Goal: Book appointment/travel/reservation

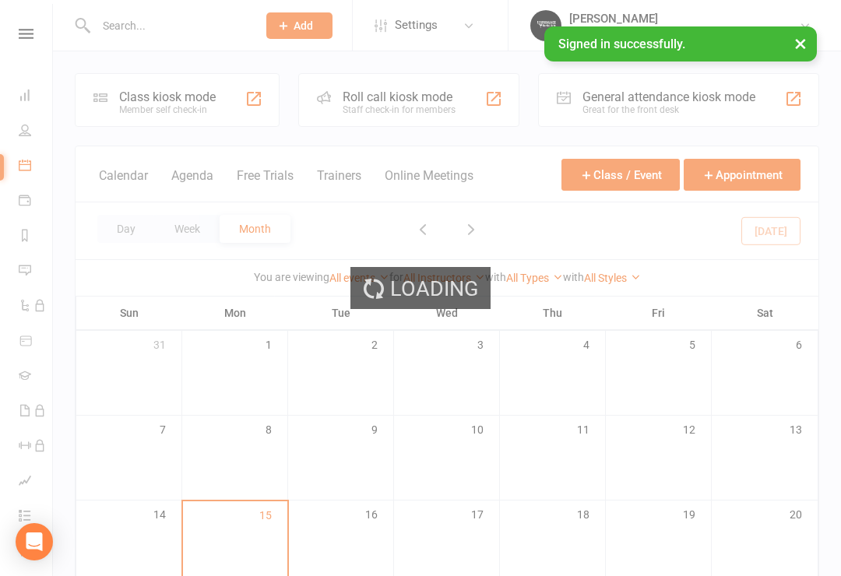
scroll to position [326, 0]
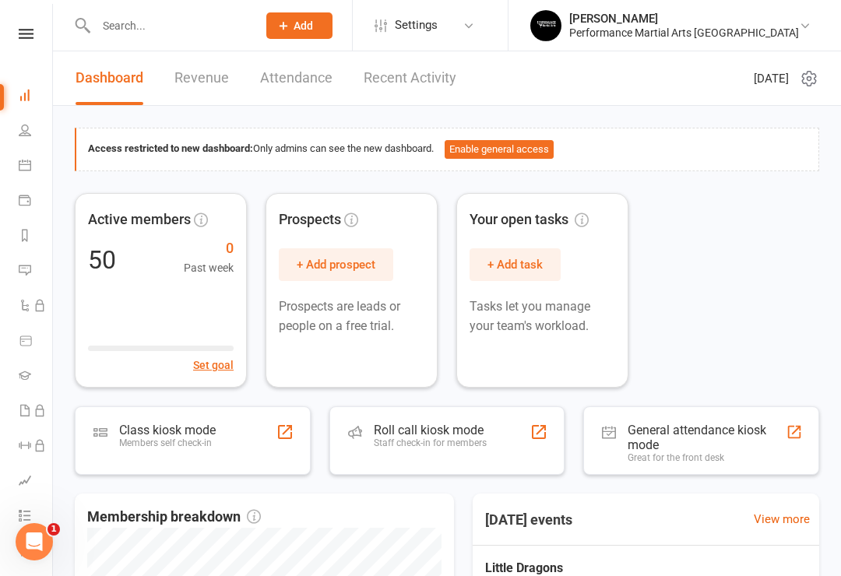
click at [21, 167] on icon at bounding box center [25, 165] width 12 height 12
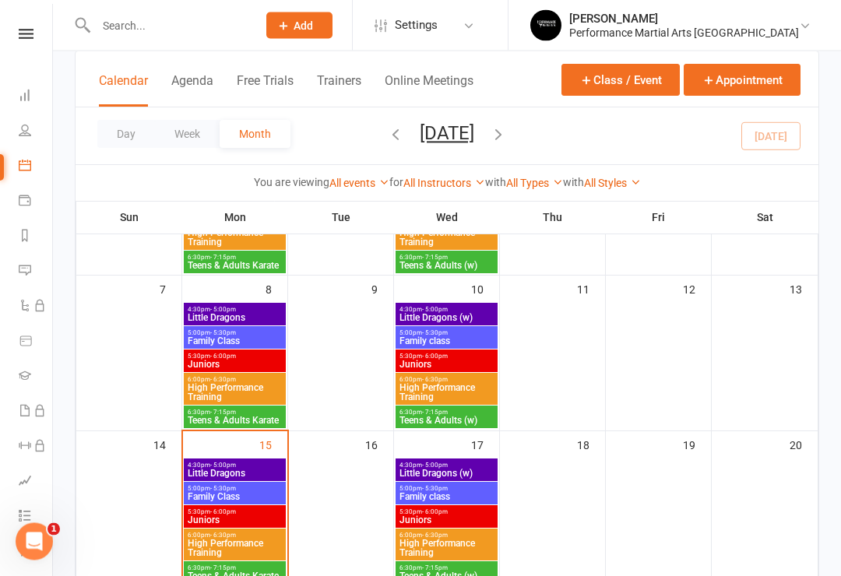
click at [216, 470] on span "Little Dragons" at bounding box center [235, 474] width 96 height 9
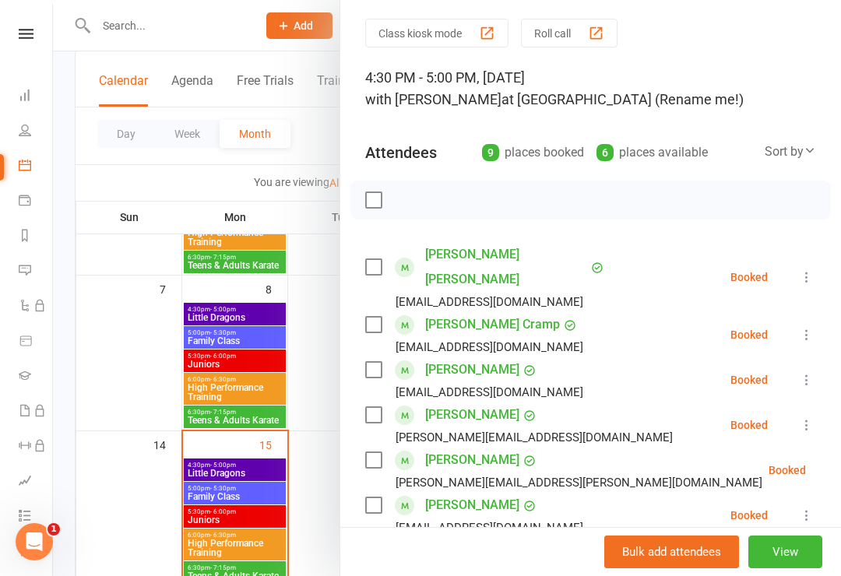
scroll to position [98, 0]
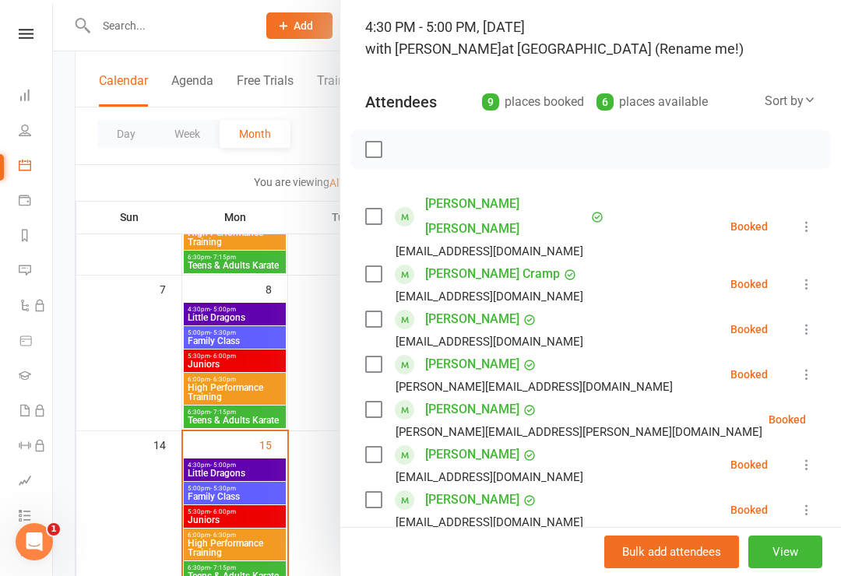
click at [370, 377] on div "[PERSON_NAME][EMAIL_ADDRESS][DOMAIN_NAME]" at bounding box center [522, 387] width 314 height 20
click at [381, 357] on label at bounding box center [373, 365] width 16 height 16
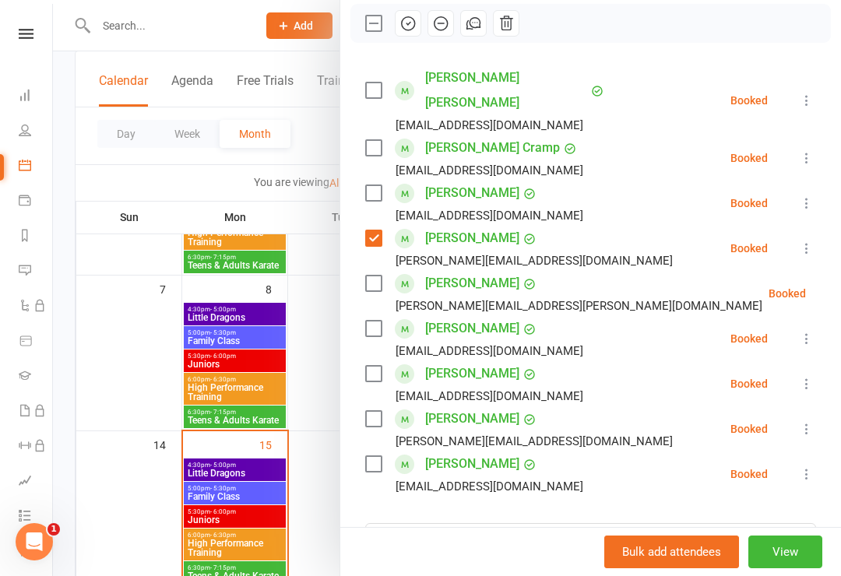
click at [371, 366] on label at bounding box center [373, 374] width 16 height 16
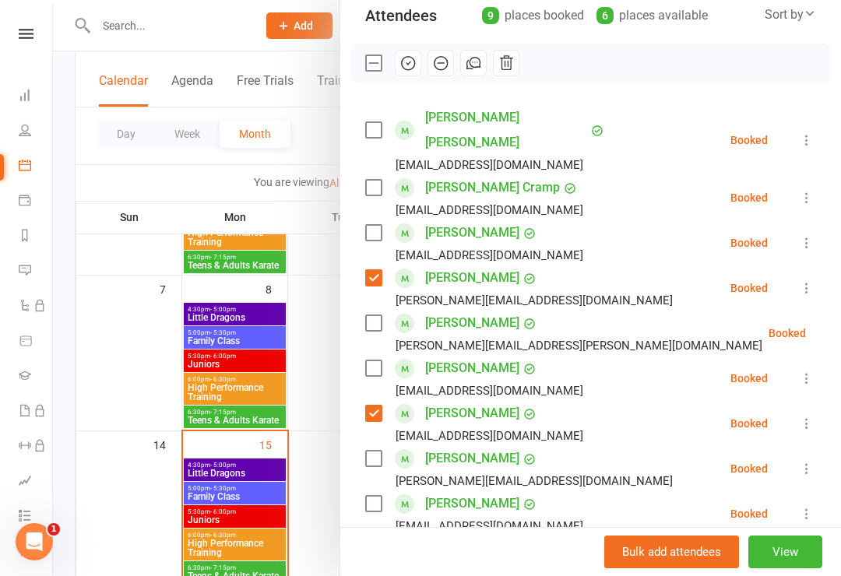
scroll to position [153, 0]
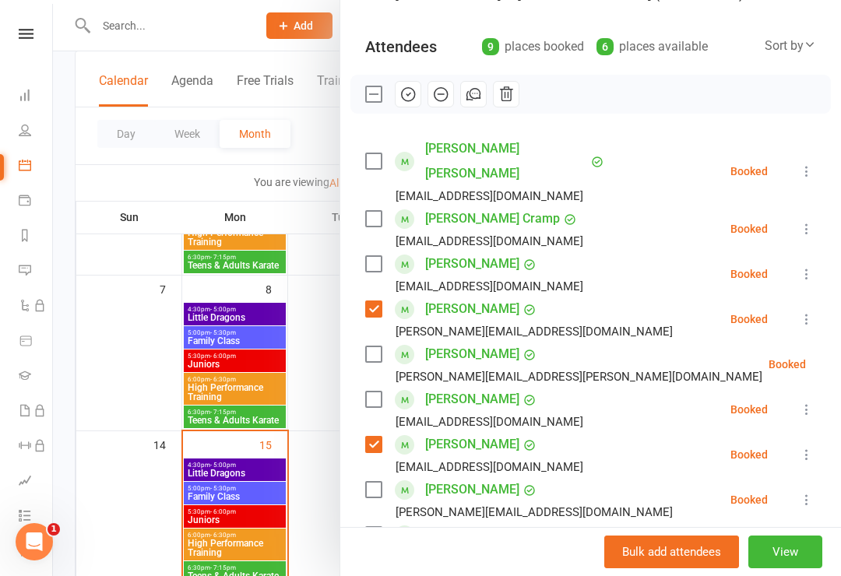
click at [400, 93] on icon "button" at bounding box center [408, 94] width 17 height 17
click at [367, 301] on label at bounding box center [373, 309] width 16 height 16
click at [371, 437] on label at bounding box center [373, 445] width 16 height 16
click at [371, 157] on label at bounding box center [373, 161] width 16 height 16
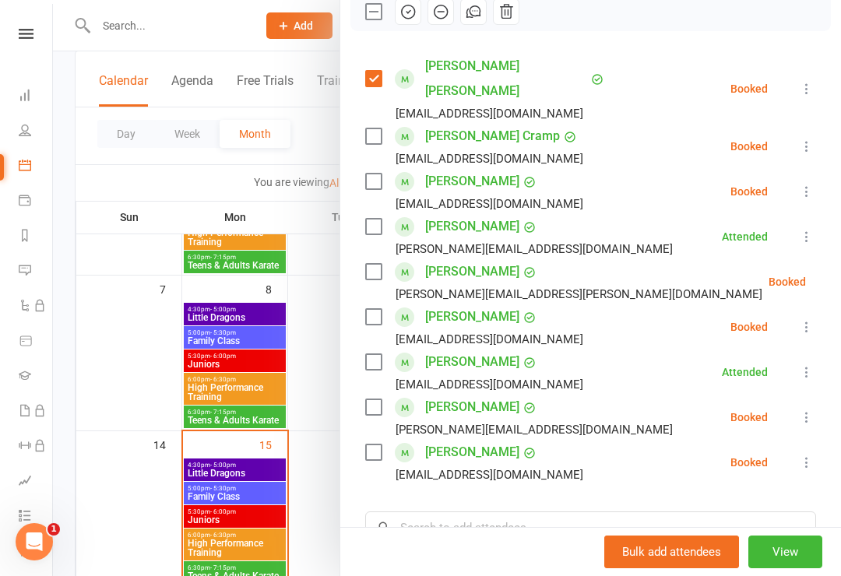
scroll to position [237, 0]
click at [402, 262] on span at bounding box center [404, 271] width 19 height 19
click at [374, 263] on label at bounding box center [373, 271] width 16 height 16
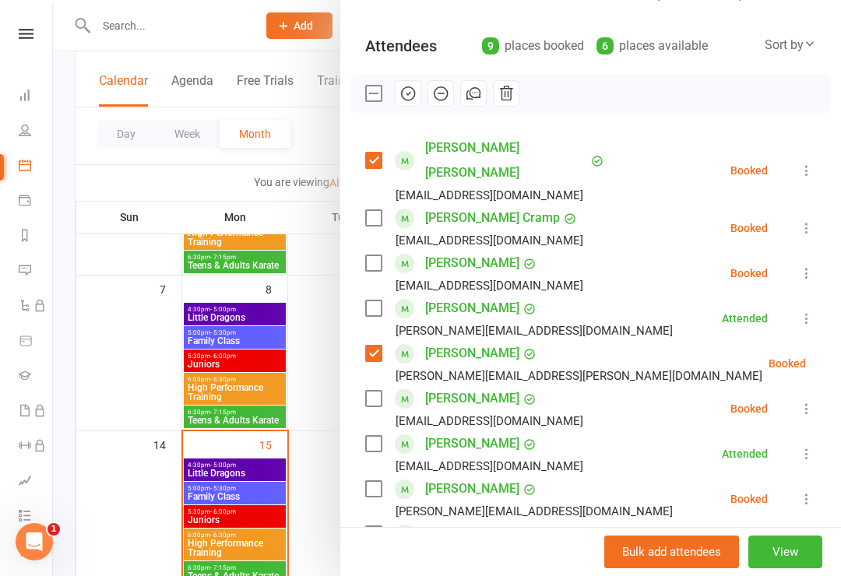
scroll to position [156, 0]
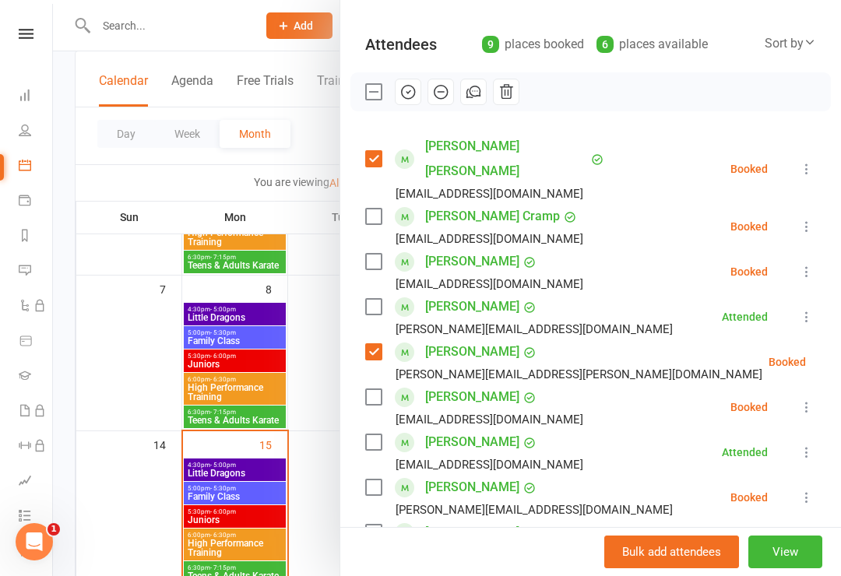
click at [392, 204] on div "[PERSON_NAME] Cramp [EMAIL_ADDRESS][DOMAIN_NAME]" at bounding box center [477, 226] width 224 height 45
click at [369, 209] on label at bounding box center [373, 217] width 16 height 16
click at [409, 88] on icon "button" at bounding box center [408, 91] width 17 height 17
click at [372, 86] on label at bounding box center [373, 92] width 16 height 16
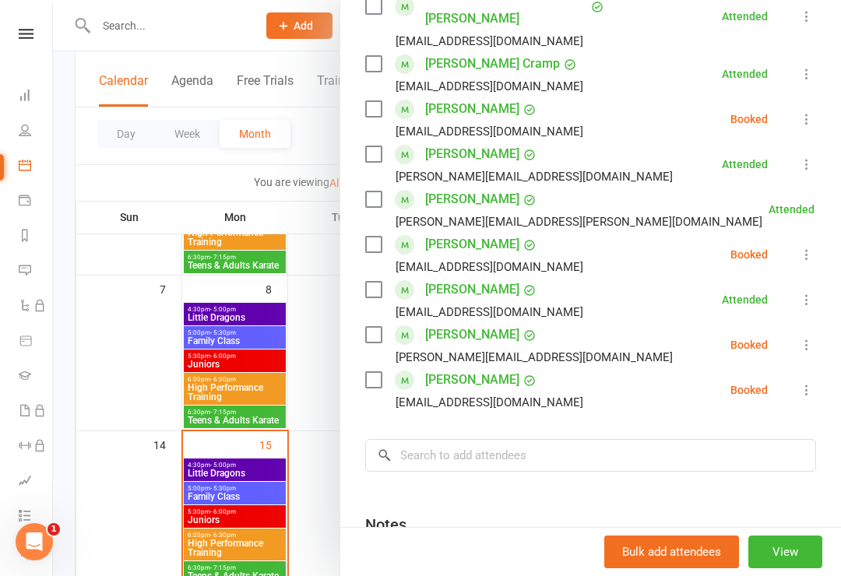
scroll to position [315, 0]
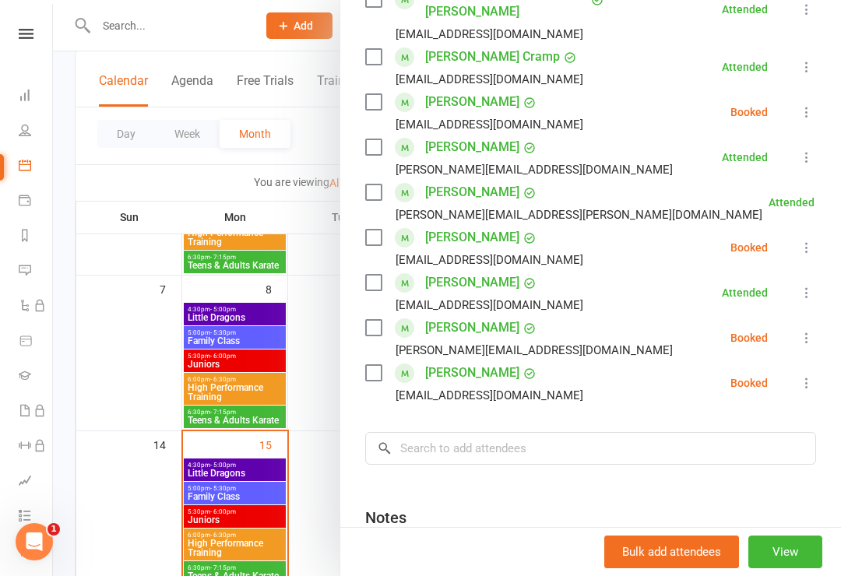
click at [370, 320] on label at bounding box center [373, 328] width 16 height 16
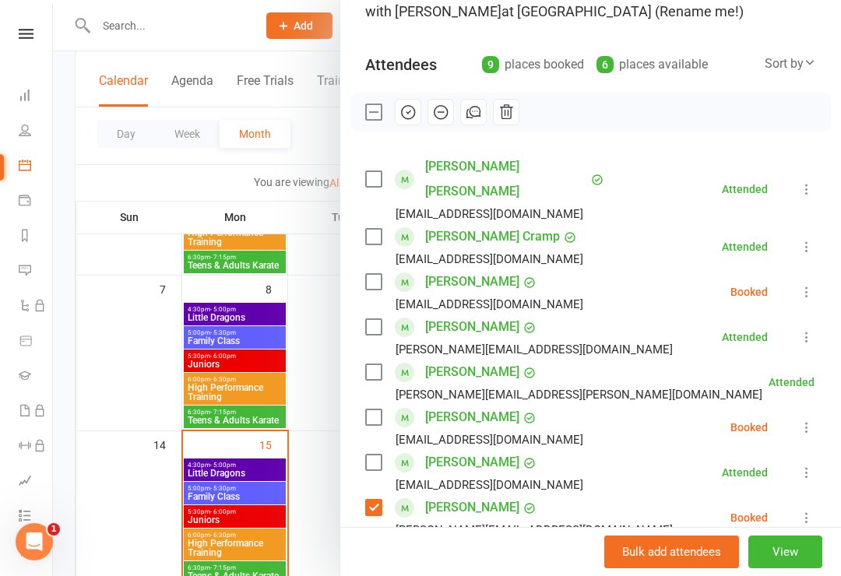
scroll to position [132, 0]
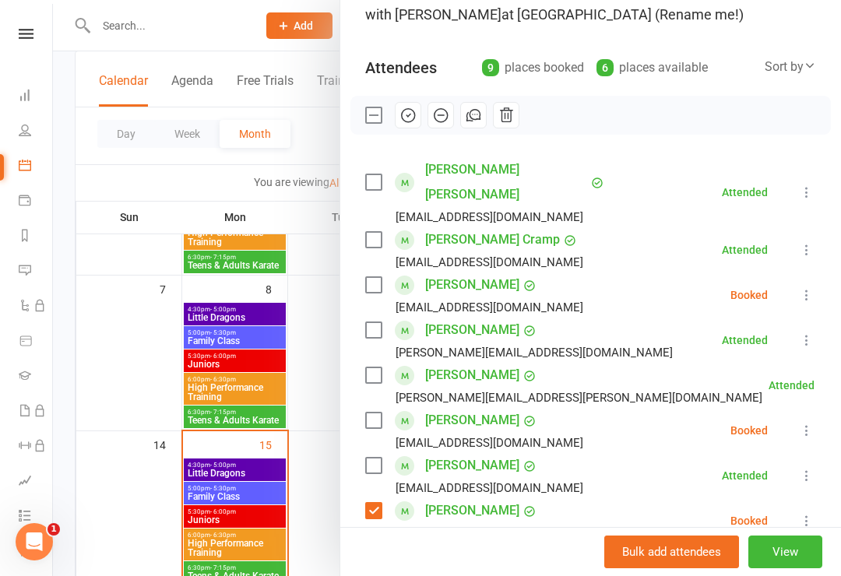
click at [419, 118] on button "button" at bounding box center [408, 115] width 26 height 26
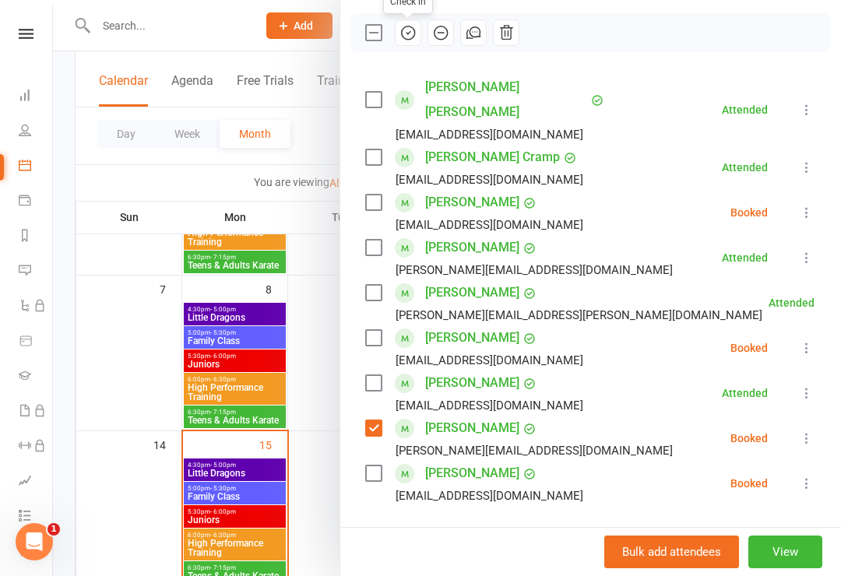
scroll to position [218, 0]
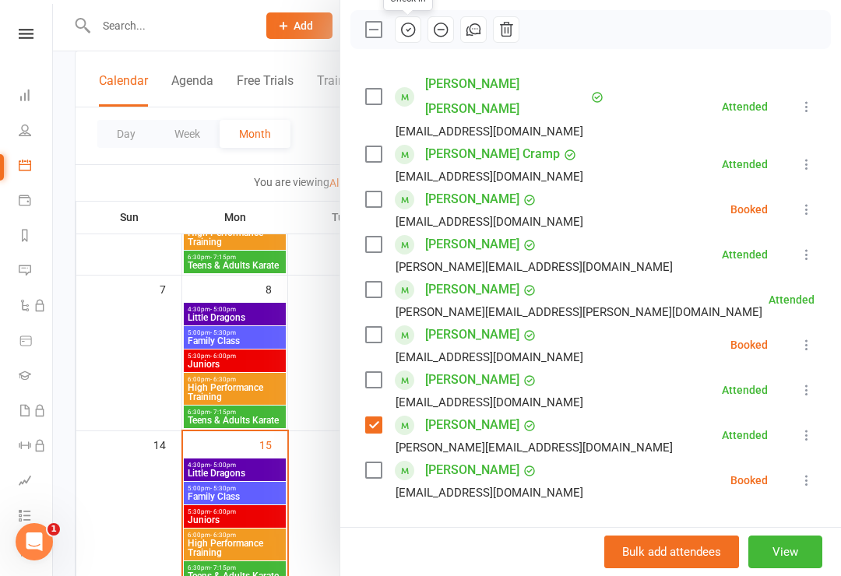
click at [361, 403] on div "Class kiosk mode Roll call 4:30 PM - 5:00 PM, [DATE] with [PERSON_NAME] at [GEO…" at bounding box center [590, 315] width 501 height 935
click at [432, 530] on input "search" at bounding box center [590, 546] width 451 height 33
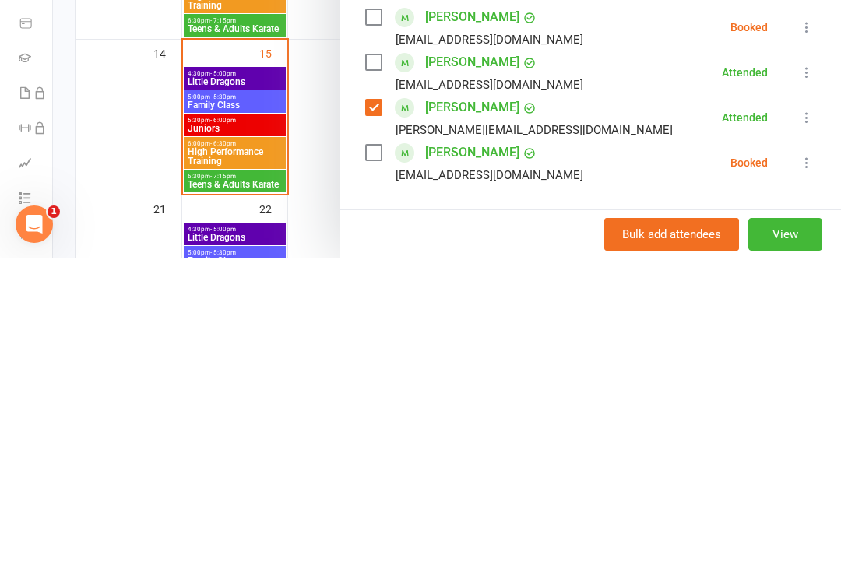
click at [379, 417] on label at bounding box center [373, 425] width 16 height 16
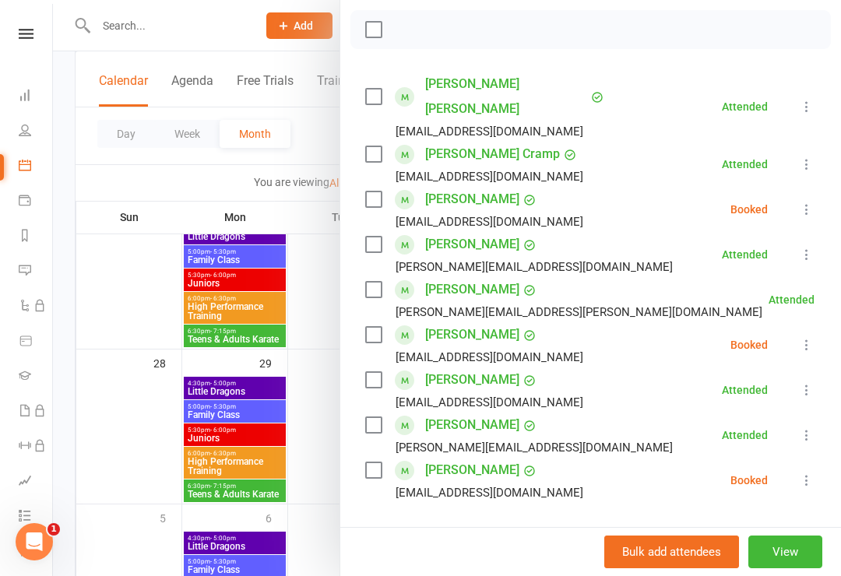
click at [474, 530] on input "search" at bounding box center [590, 546] width 451 height 33
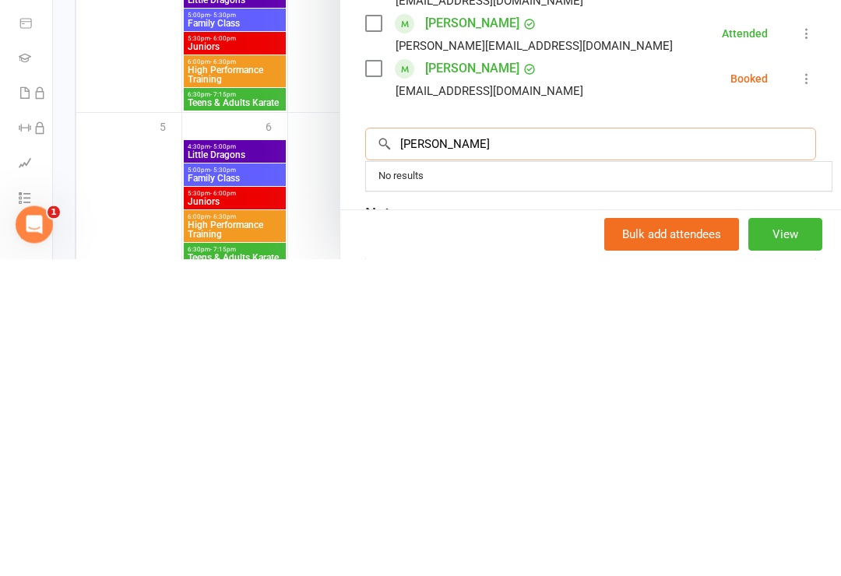
scroll to position [314, 0]
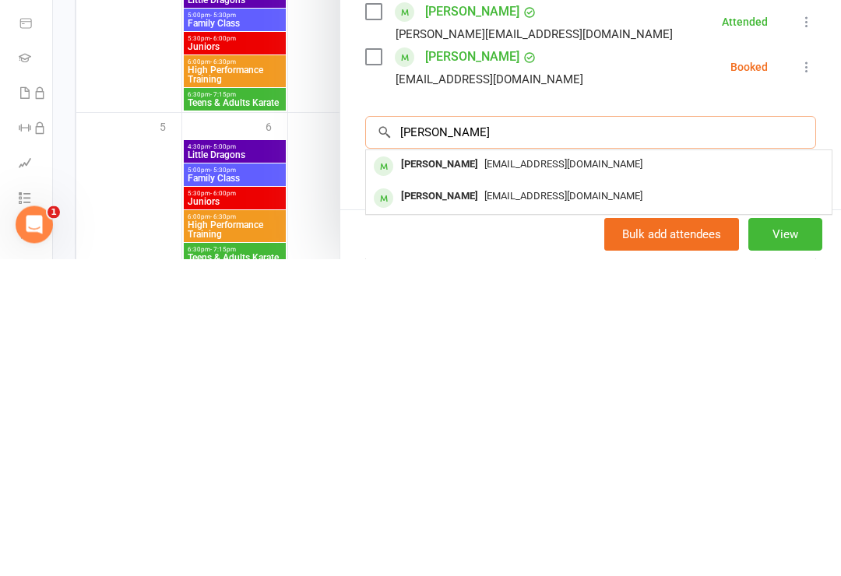
type input "[PERSON_NAME]"
click at [557, 476] on span "[EMAIL_ADDRESS][DOMAIN_NAME]" at bounding box center [563, 482] width 158 height 12
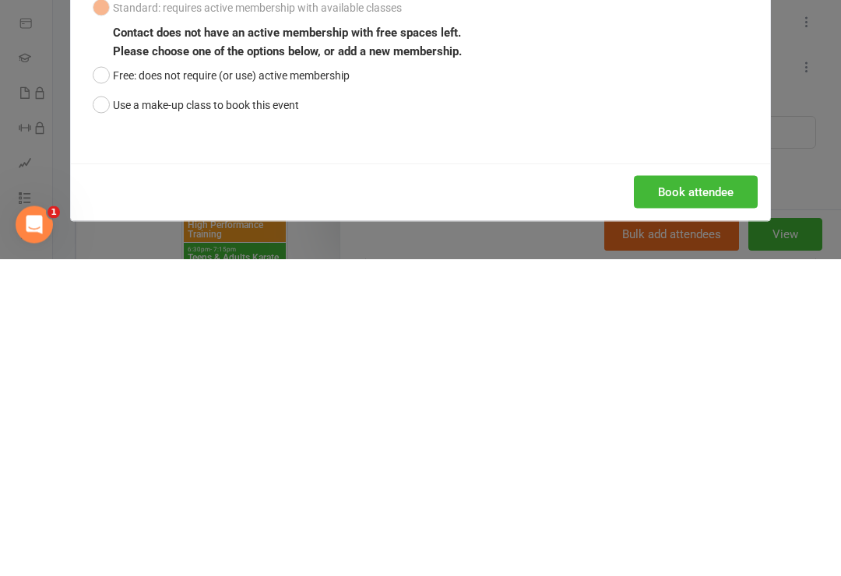
scroll to position [745, 0]
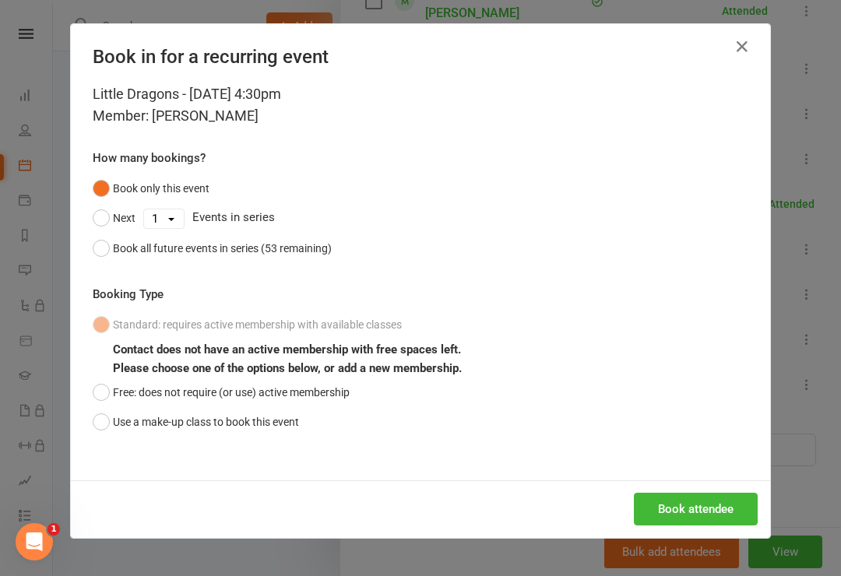
click at [667, 501] on button "Book attendee" at bounding box center [696, 509] width 124 height 33
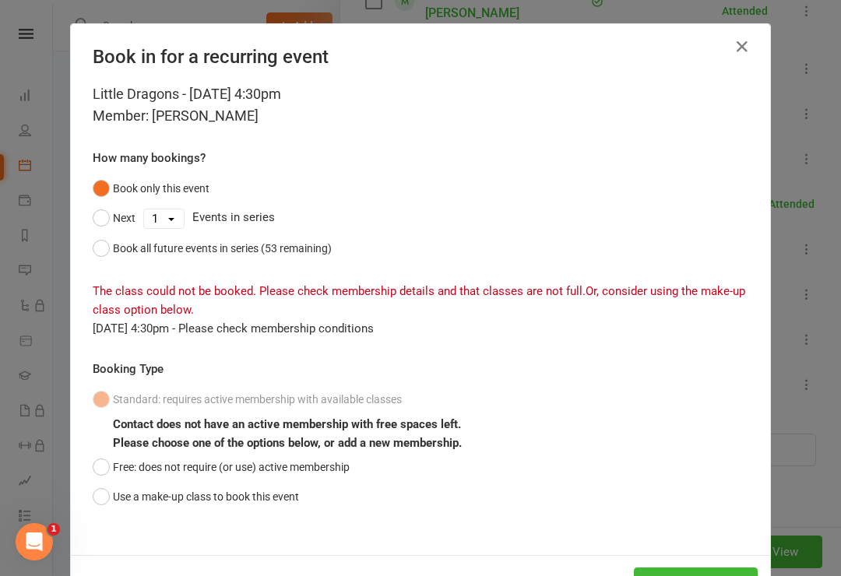
click at [107, 456] on button "Free: does not require (or use) active membership" at bounding box center [221, 467] width 257 height 30
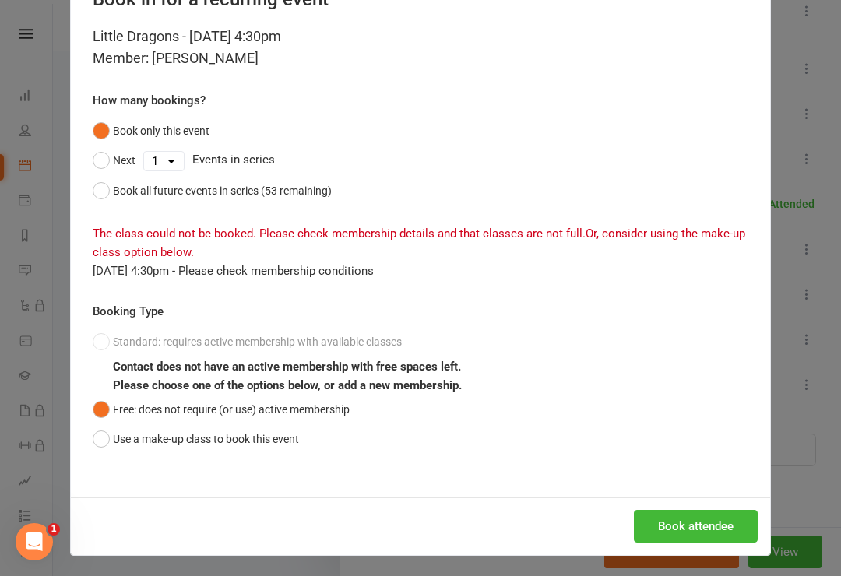
scroll to position [57, 0]
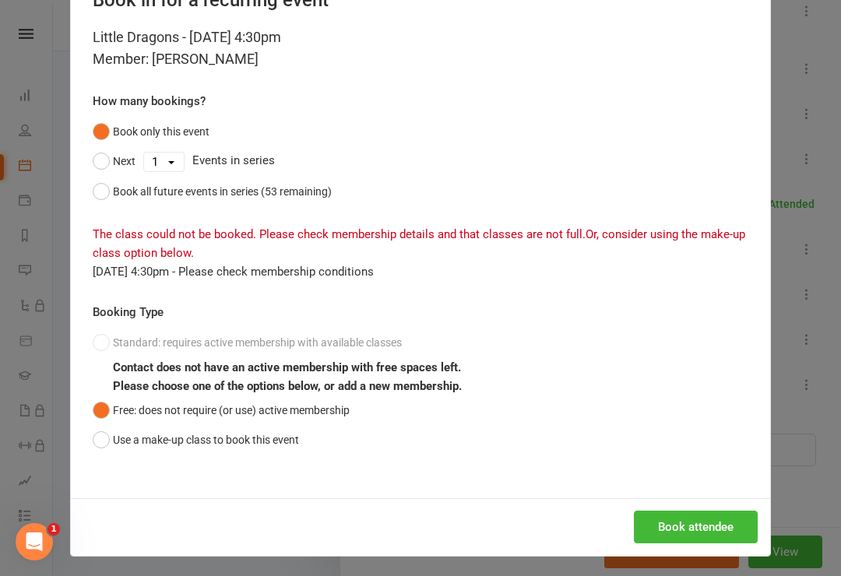
click at [678, 523] on button "Book attendee" at bounding box center [696, 527] width 124 height 33
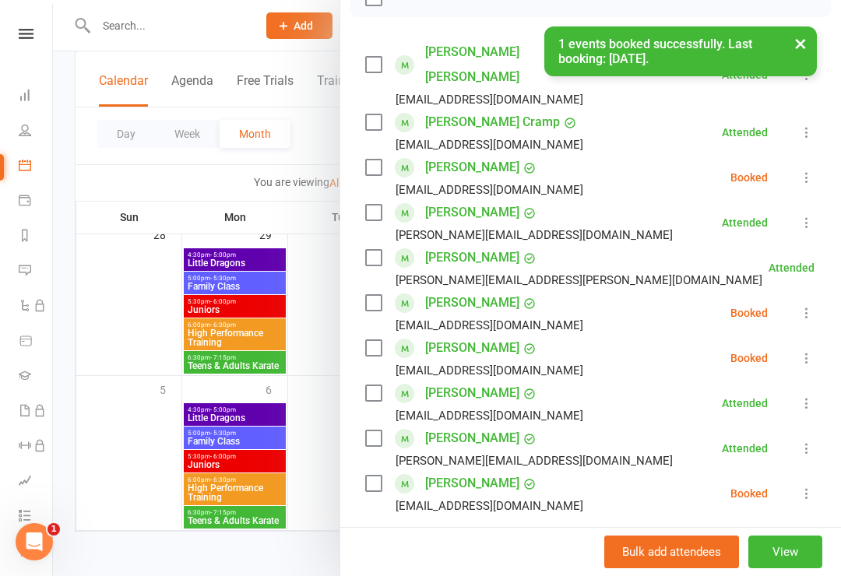
scroll to position [215, 0]
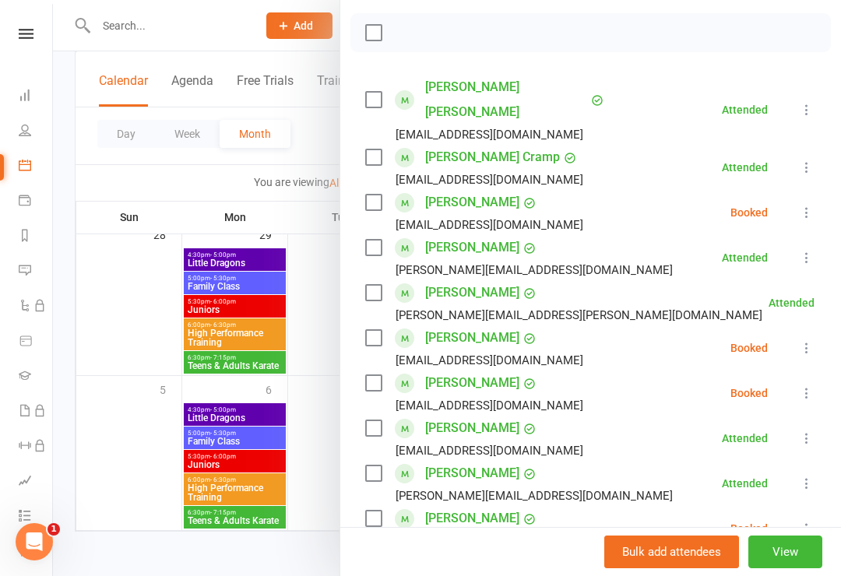
click at [392, 371] on div "[PERSON_NAME] [EMAIL_ADDRESS][DOMAIN_NAME]" at bounding box center [477, 393] width 224 height 45
click at [368, 375] on label at bounding box center [373, 383] width 16 height 16
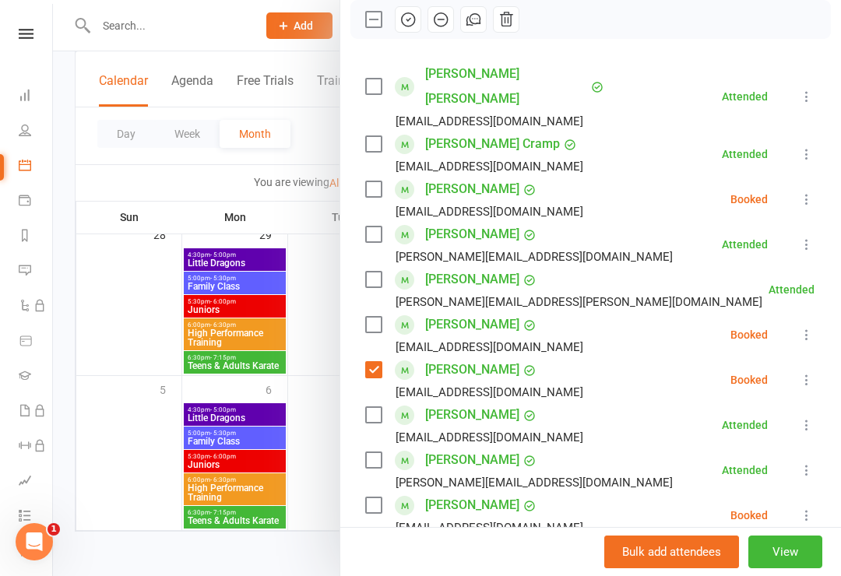
scroll to position [222, 0]
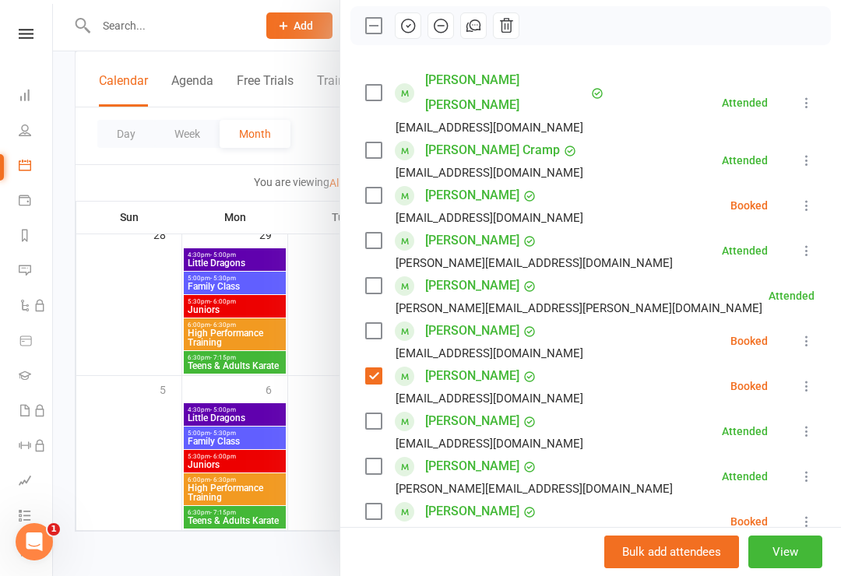
click at [384, 319] on div "[PERSON_NAME] [EMAIL_ADDRESS][DOMAIN_NAME]" at bounding box center [477, 341] width 224 height 45
click at [372, 322] on label at bounding box center [373, 330] width 16 height 16
click at [410, 12] on button "button" at bounding box center [408, 25] width 26 height 26
